Goal: Task Accomplishment & Management: Use online tool/utility

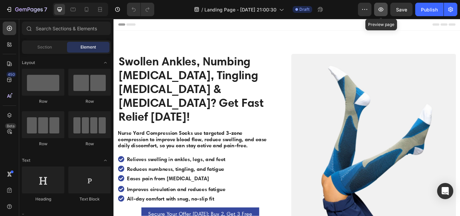
click at [376, 10] on button "button" at bounding box center [380, 9] width 13 height 13
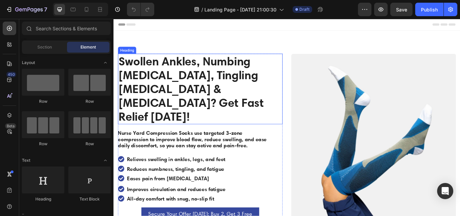
click at [155, 87] on strong "Swollen Ankles, Numbing [MEDICAL_DATA], Tingling [MEDICAL_DATA] & [MEDICAL_DATA…" at bounding box center [203, 100] width 169 height 81
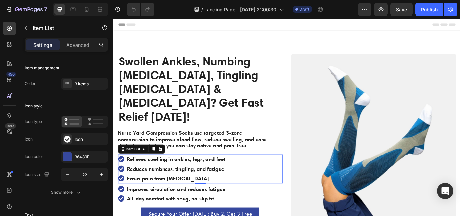
click at [141, 190] on strong "Reduces numbness, tingling, and fatigue" at bounding box center [185, 194] width 113 height 8
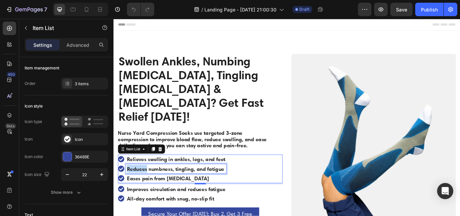
click at [141, 190] on strong "Reduces numbness, tingling, and fatigue" at bounding box center [185, 194] width 113 height 8
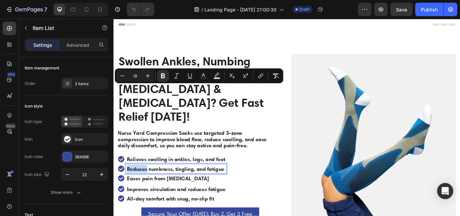
scroll to position [86, 0]
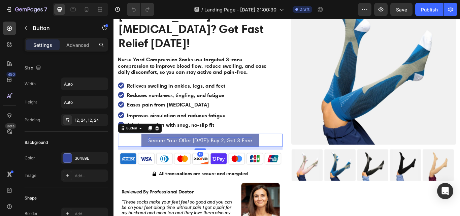
click at [195, 157] on span "Secure Your Offer [DATE]: Buy 2, Get 3 Free" at bounding box center [214, 160] width 121 height 7
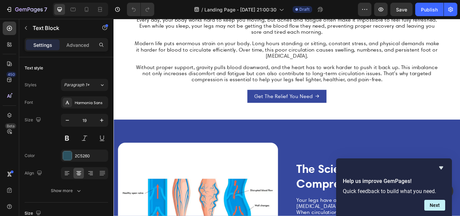
scroll to position [735, 0]
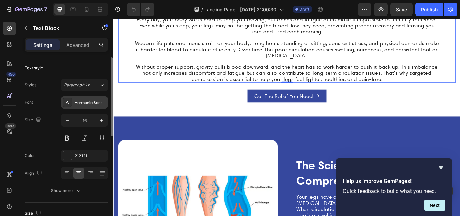
click at [82, 102] on div "Harmonia Sans" at bounding box center [91, 103] width 32 height 6
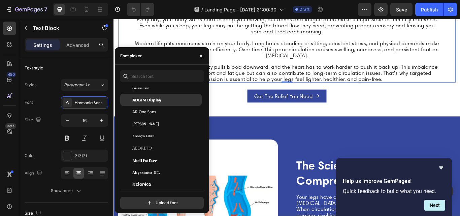
scroll to position [60, 0]
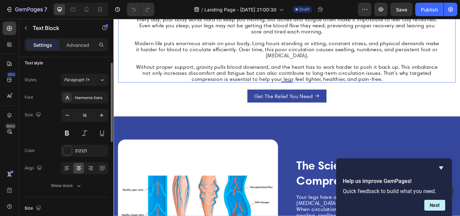
scroll to position [2, 0]
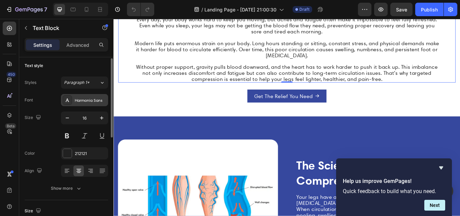
click at [79, 97] on div "Harmonia Sans" at bounding box center [84, 100] width 47 height 12
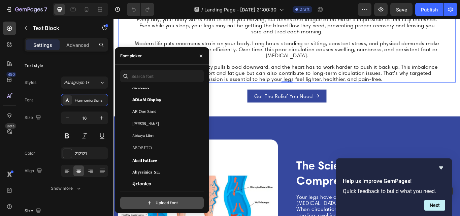
click at [153, 203] on input "file" at bounding box center [176, 202] width 168 height 11
click at [156, 202] on input "file" at bounding box center [176, 202] width 168 height 11
type input "C:\fakepath\Harmonia Sans W01 Regular.otf"
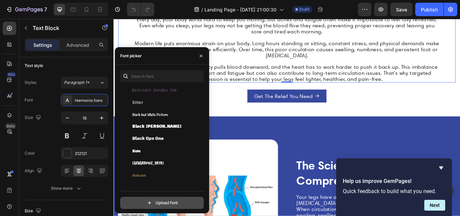
scroll to position [2783, 0]
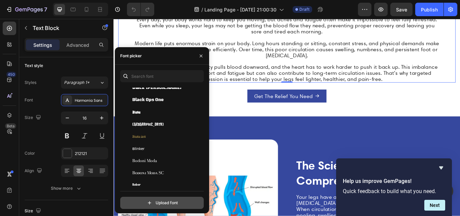
click at [167, 199] on input "file" at bounding box center [176, 202] width 168 height 11
type input "C:\fakepath\Harmonia Sans W01 Regular.ttf"
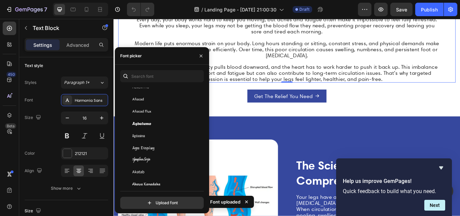
scroll to position [0, 0]
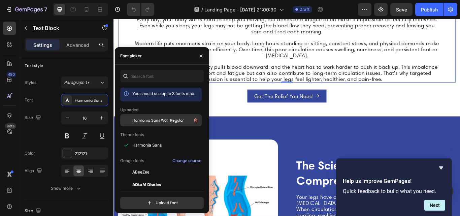
click at [158, 121] on span "Harmonia Sans W01 Regular" at bounding box center [158, 120] width 52 height 6
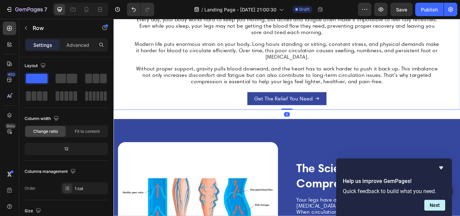
click at [249, 120] on div "Get The Relief You Need Button" at bounding box center [315, 107] width 393 height 23
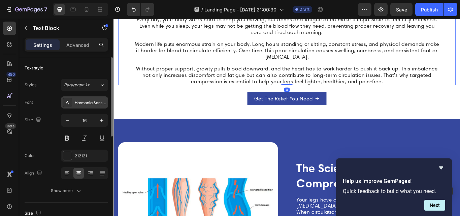
click at [86, 99] on div "Harmonia Sans W01 Regular" at bounding box center [84, 102] width 47 height 12
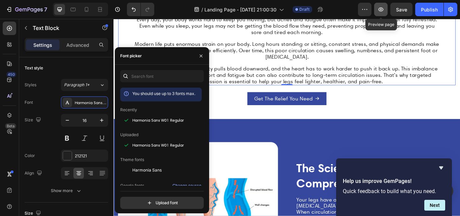
click at [379, 8] on icon "button" at bounding box center [380, 9] width 7 height 7
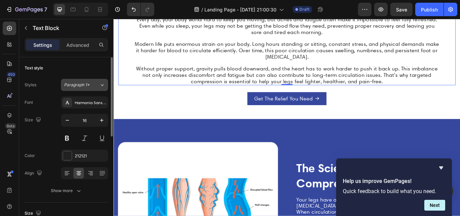
click at [102, 82] on icon at bounding box center [102, 84] width 6 height 7
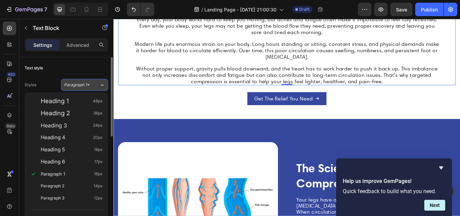
click at [102, 82] on icon at bounding box center [102, 84] width 6 height 7
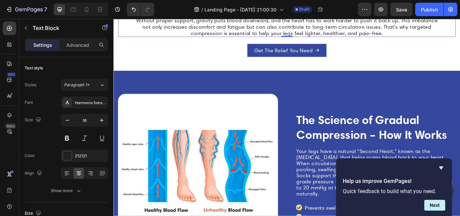
scroll to position [791, 0]
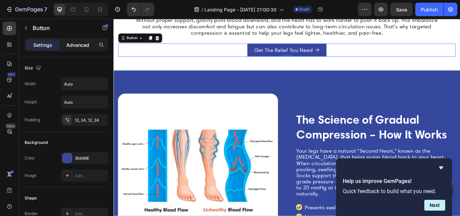
click at [76, 43] on p "Advanced" at bounding box center [77, 44] width 23 height 7
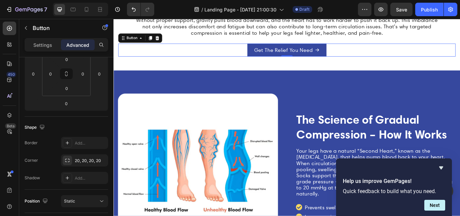
scroll to position [0, 0]
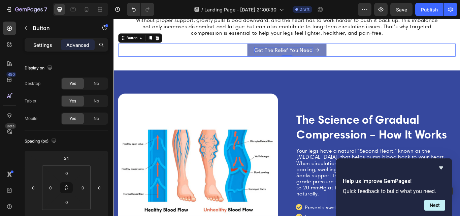
click at [42, 43] on p "Settings" at bounding box center [42, 44] width 19 height 7
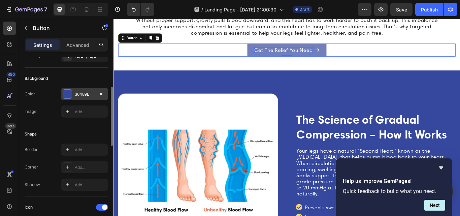
scroll to position [71, 0]
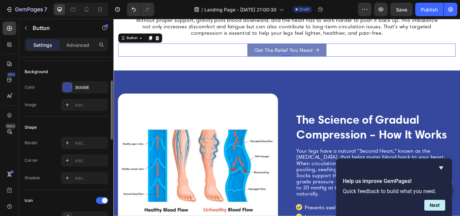
drag, startPoint x: 77, startPoint y: 152, endPoint x: 46, endPoint y: 140, distance: 33.5
click at [46, 140] on div "Border Add..." at bounding box center [66, 143] width 83 height 12
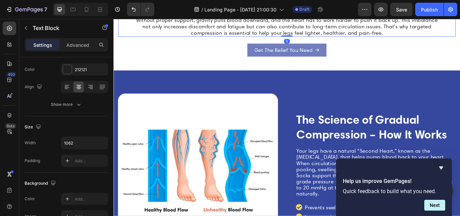
scroll to position [0, 0]
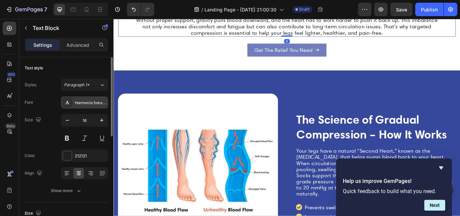
click at [94, 103] on div "Harmonia Sans W01 Regular" at bounding box center [91, 103] width 32 height 6
